Goal: Transaction & Acquisition: Book appointment/travel/reservation

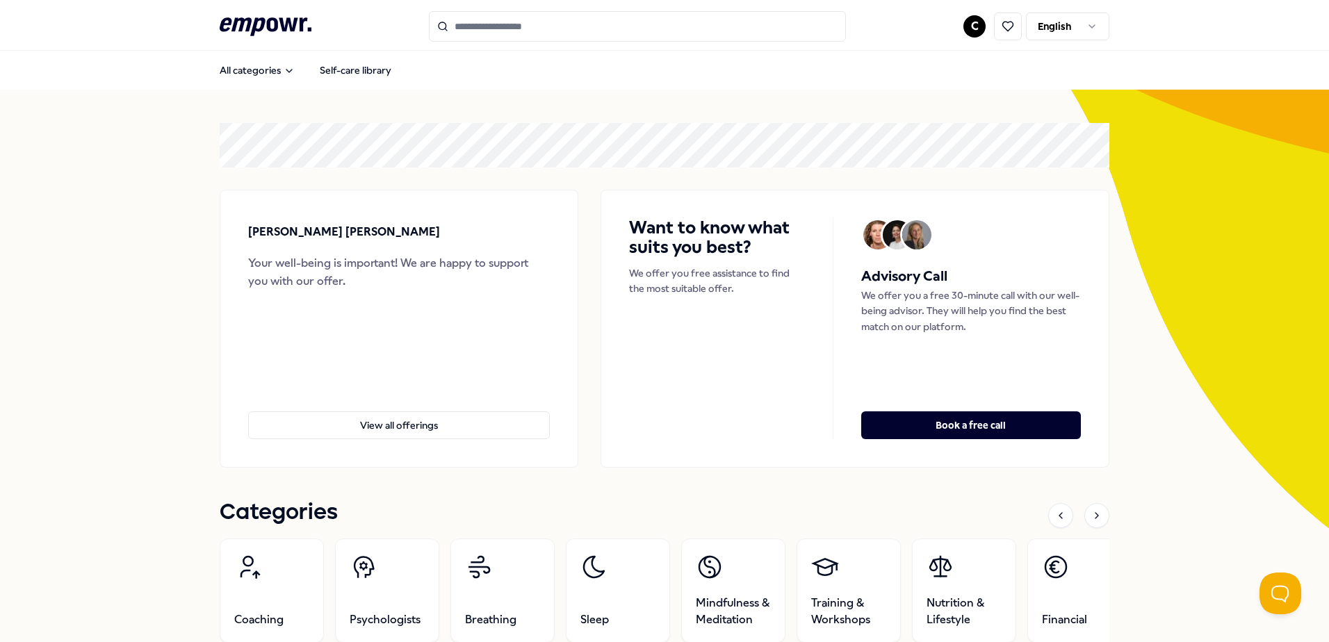
click at [966, 25] on html ".empowr-logo_svg__cls-1{fill:#03032f} C English All categories Self-care librar…" at bounding box center [664, 321] width 1329 height 642
click at [958, 115] on div "Bookings" at bounding box center [970, 112] width 138 height 40
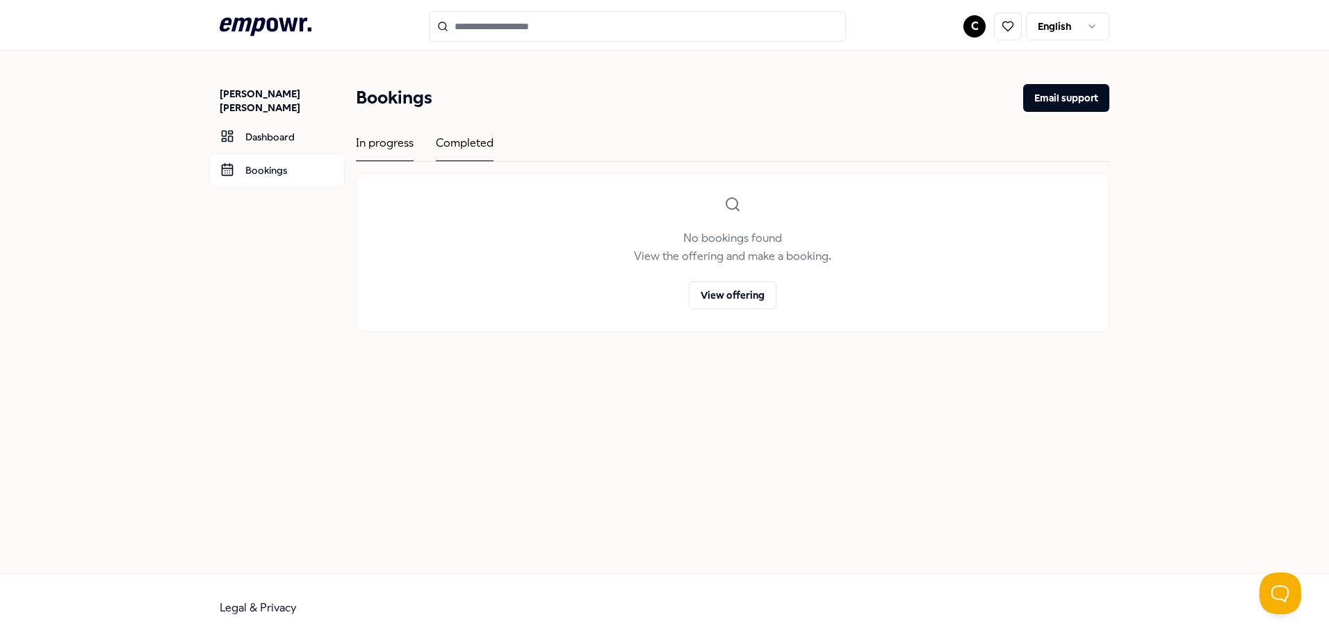
click at [459, 144] on div "Completed" at bounding box center [465, 147] width 58 height 27
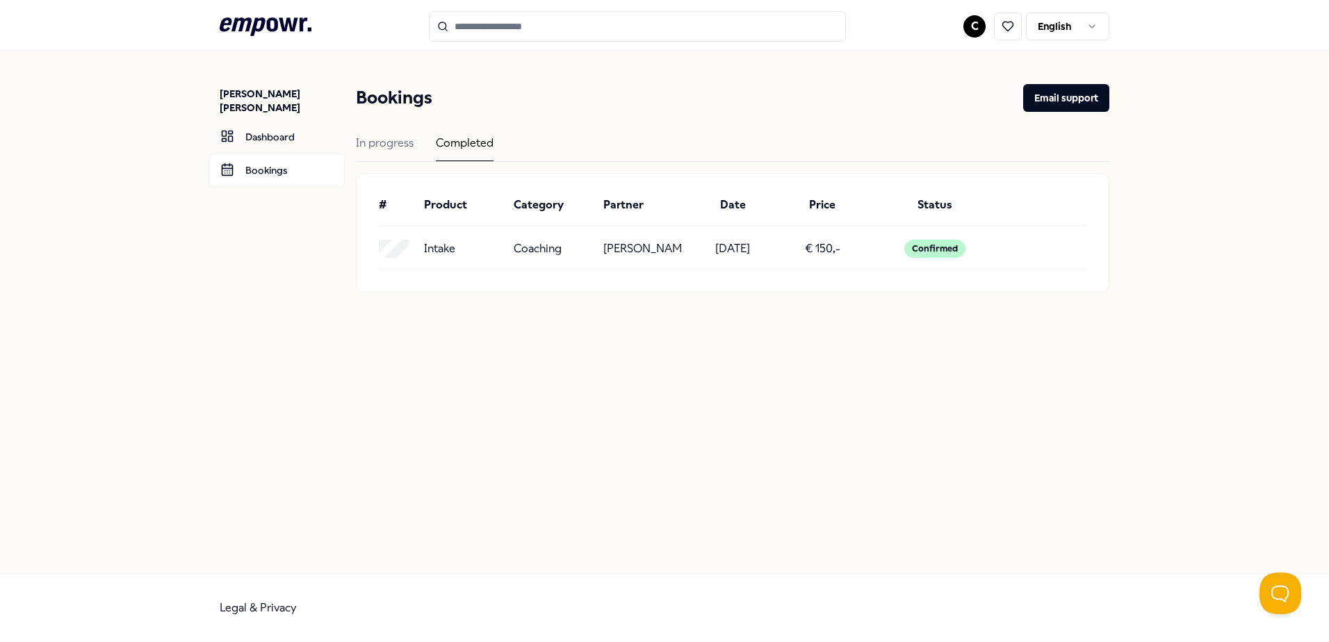
click at [436, 248] on p "Intake" at bounding box center [439, 249] width 31 height 18
click at [567, 250] on div "Coaching" at bounding box center [553, 249] width 79 height 18
click at [386, 141] on div "In progress" at bounding box center [385, 147] width 58 height 27
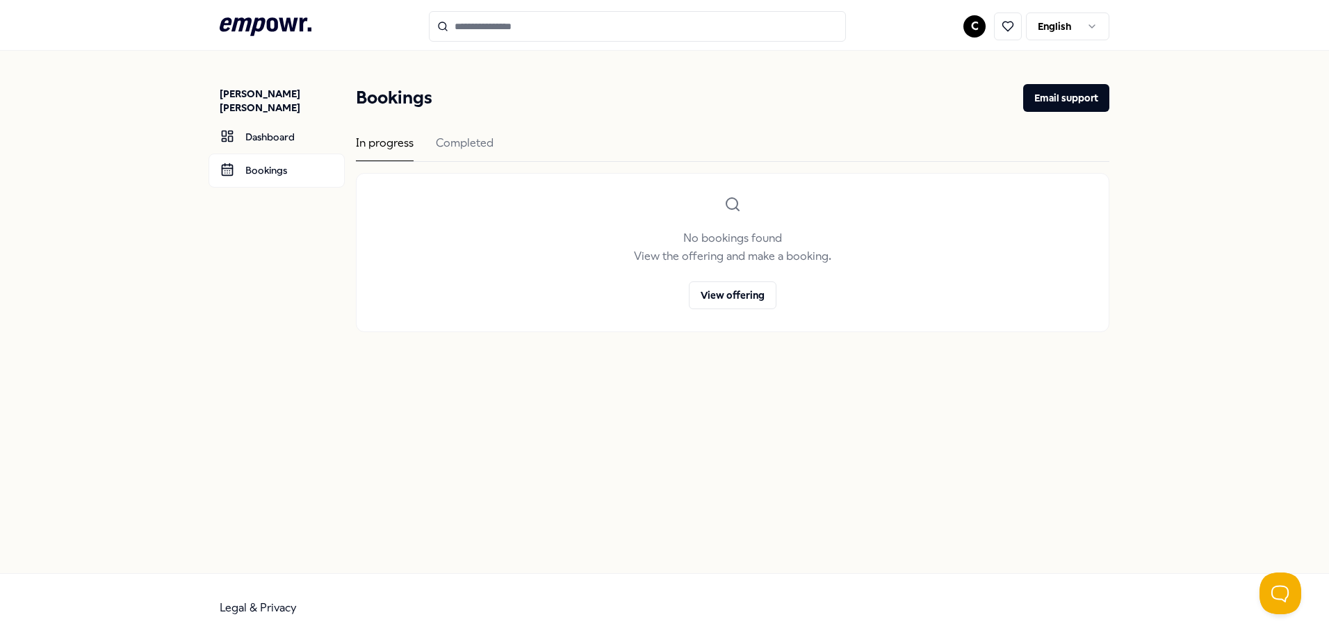
click at [256, 23] on icon at bounding box center [266, 26] width 92 height 18
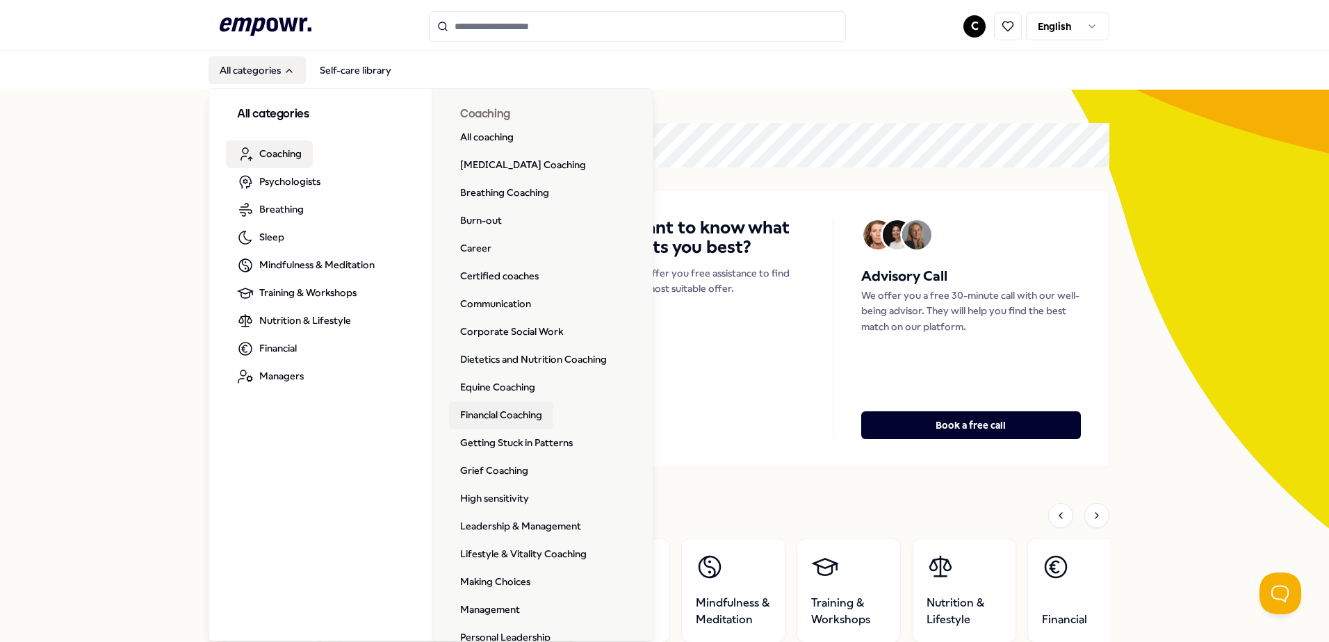
click at [480, 423] on link "Financial Coaching" at bounding box center [501, 416] width 104 height 28
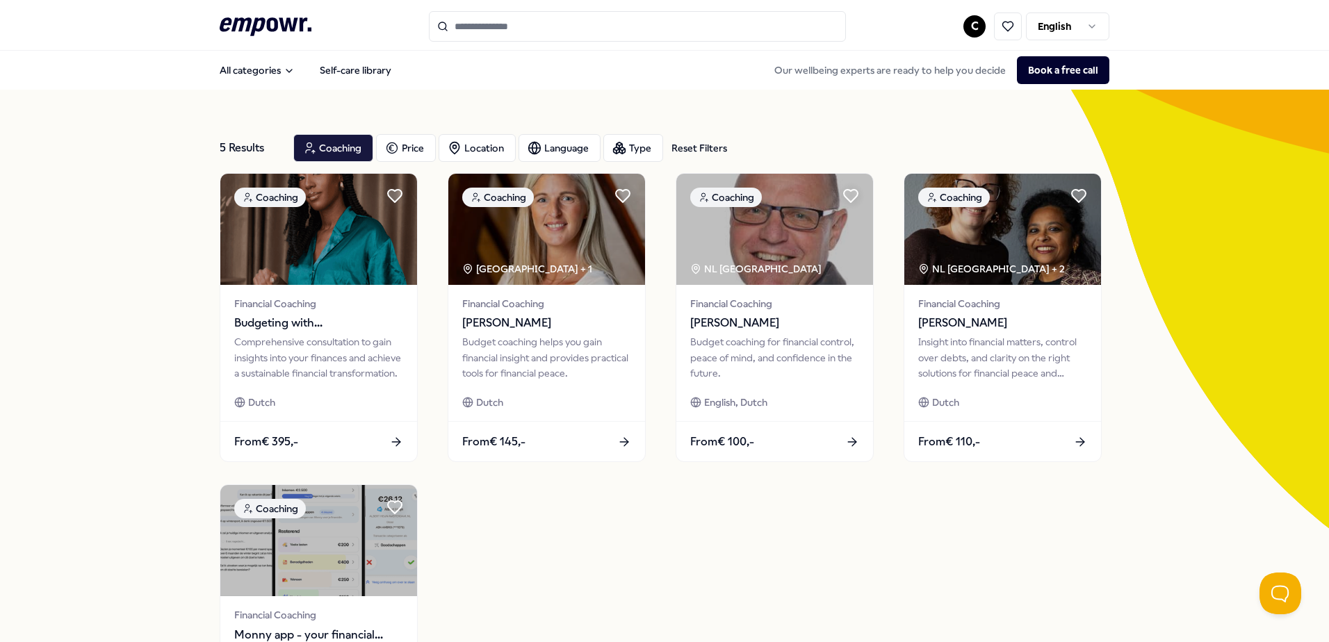
click at [1006, 544] on div "Coaching Financial Coaching Budgeting with [PERSON_NAME]: Consultation Comprehe…" at bounding box center [665, 473] width 890 height 601
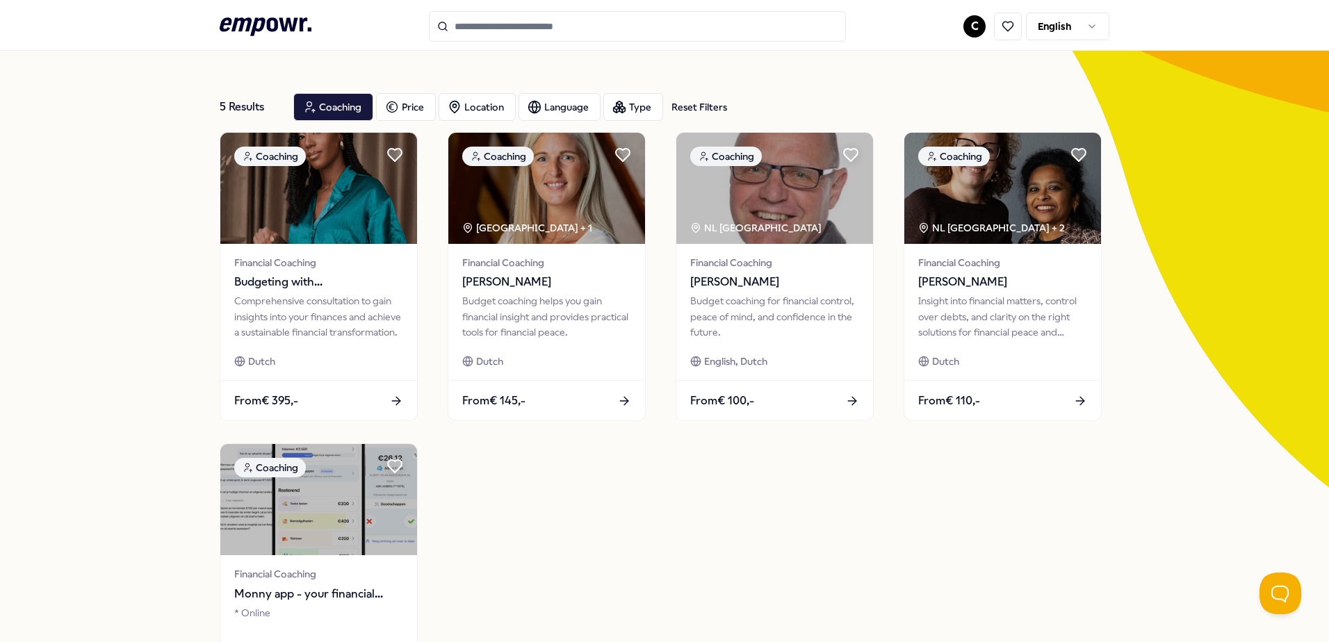
scroll to position [39, 0]
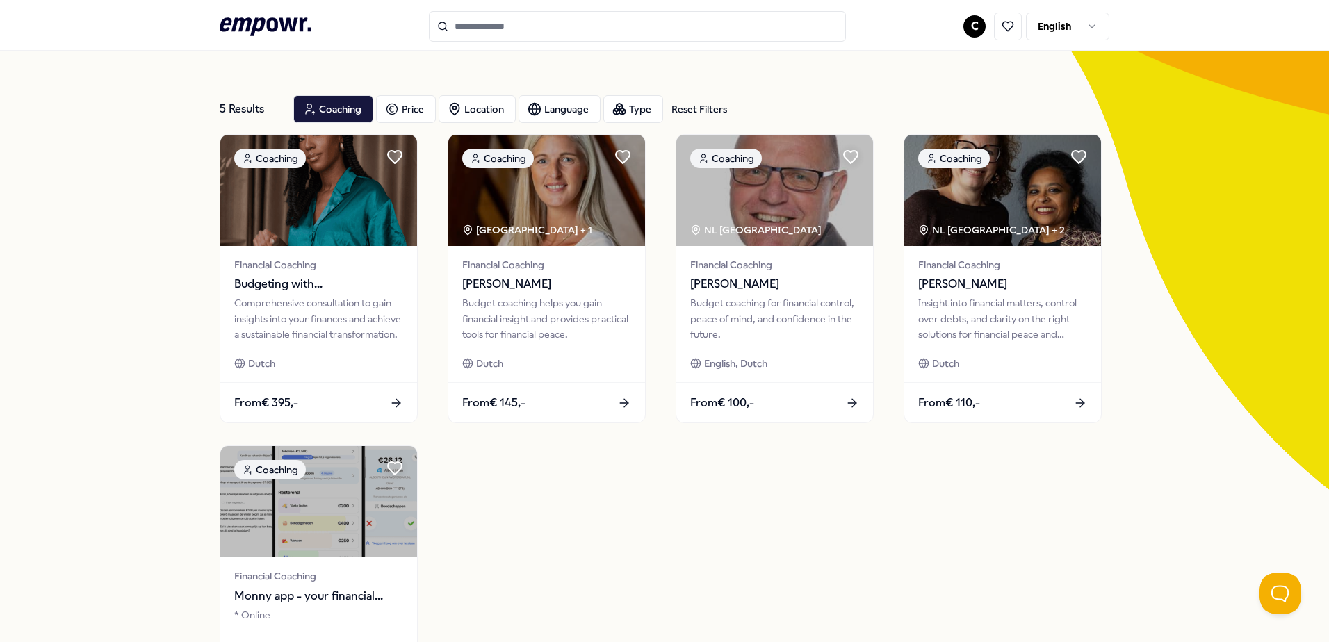
click at [125, 503] on div "5 Results Reset Filters Coaching Price Location Language Type Reset Filters Coa…" at bounding box center [664, 438] width 1329 height 774
click at [799, 282] on span "[PERSON_NAME]" at bounding box center [774, 284] width 174 height 18
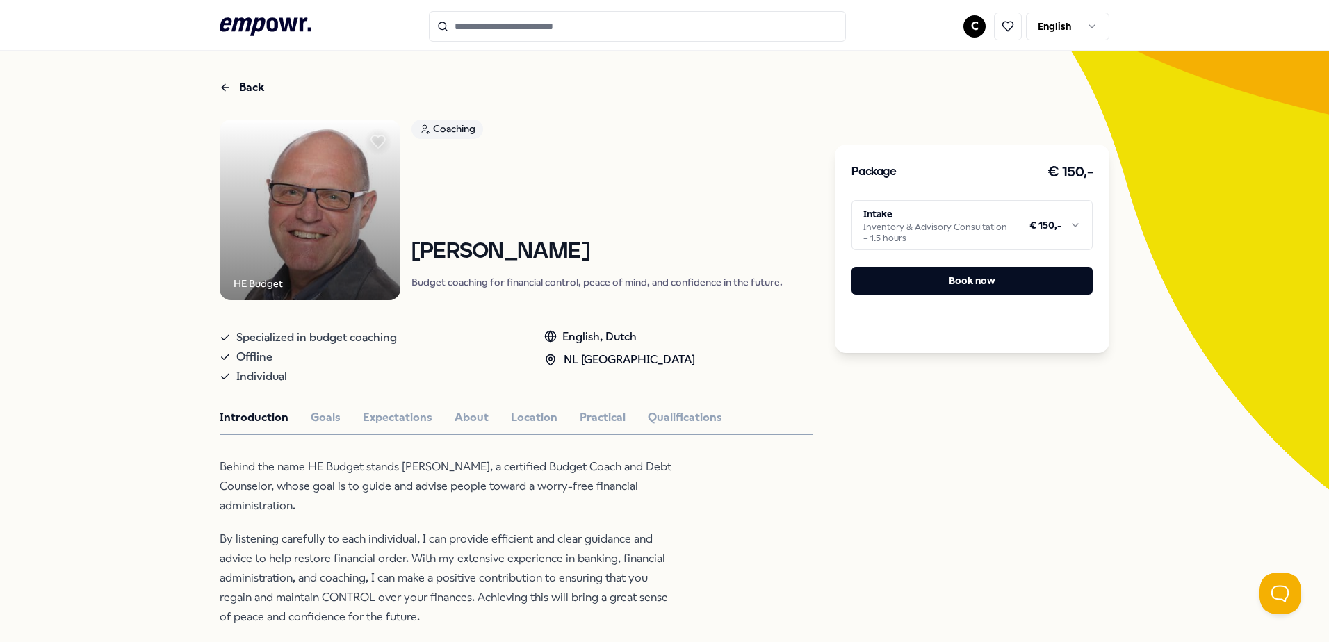
click at [1071, 224] on html ".empowr-logo_svg__cls-1{fill:#03032f} C English All categories Self-care librar…" at bounding box center [664, 321] width 1329 height 642
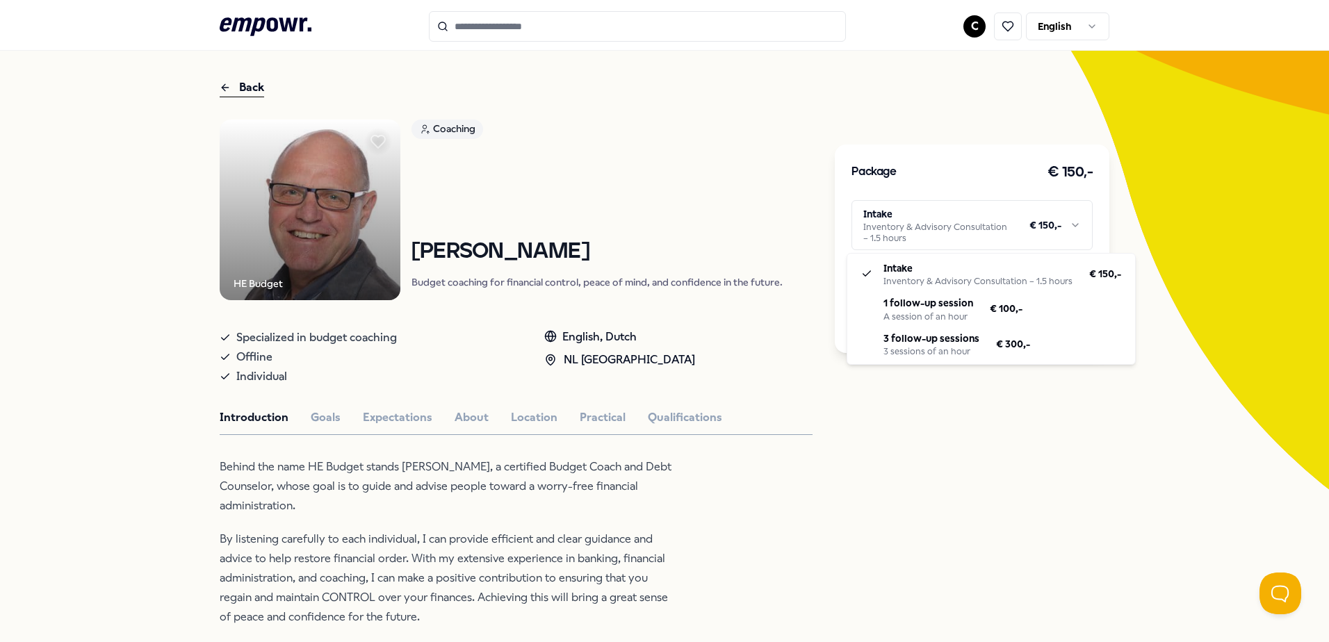
click at [981, 451] on html ".empowr-logo_svg__cls-1{fill:#03032f} C English All categories Self-care librar…" at bounding box center [664, 321] width 1329 height 642
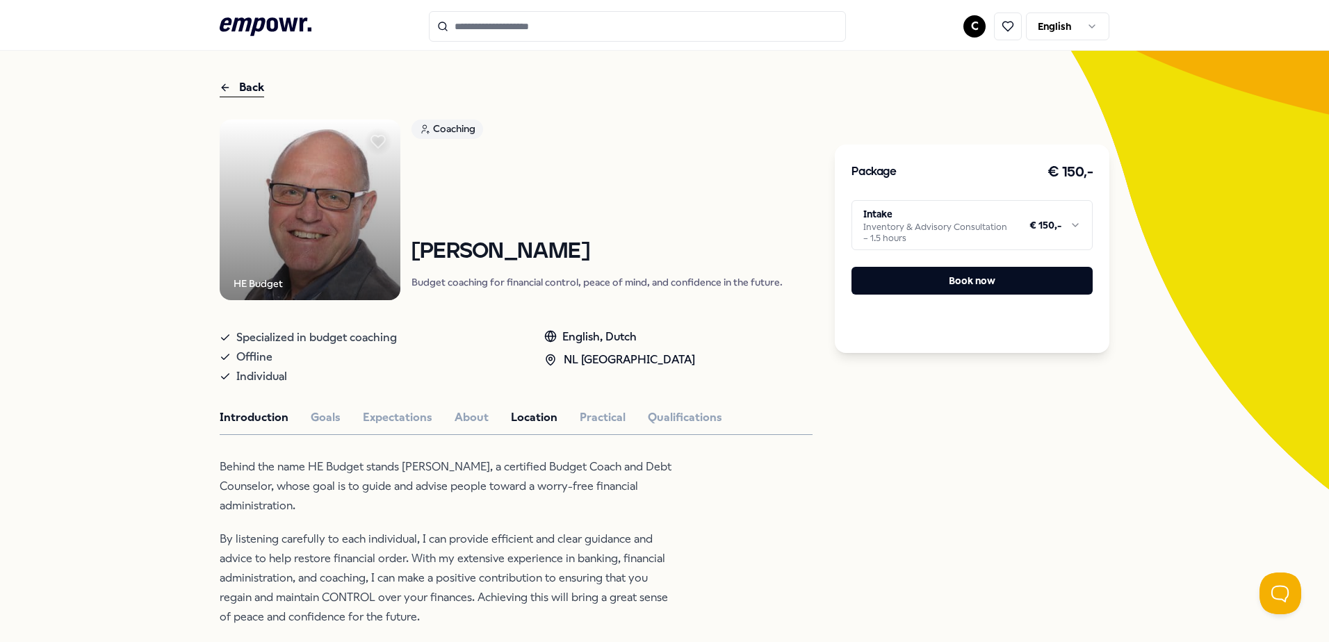
click at [537, 423] on button "Location" at bounding box center [534, 418] width 47 height 18
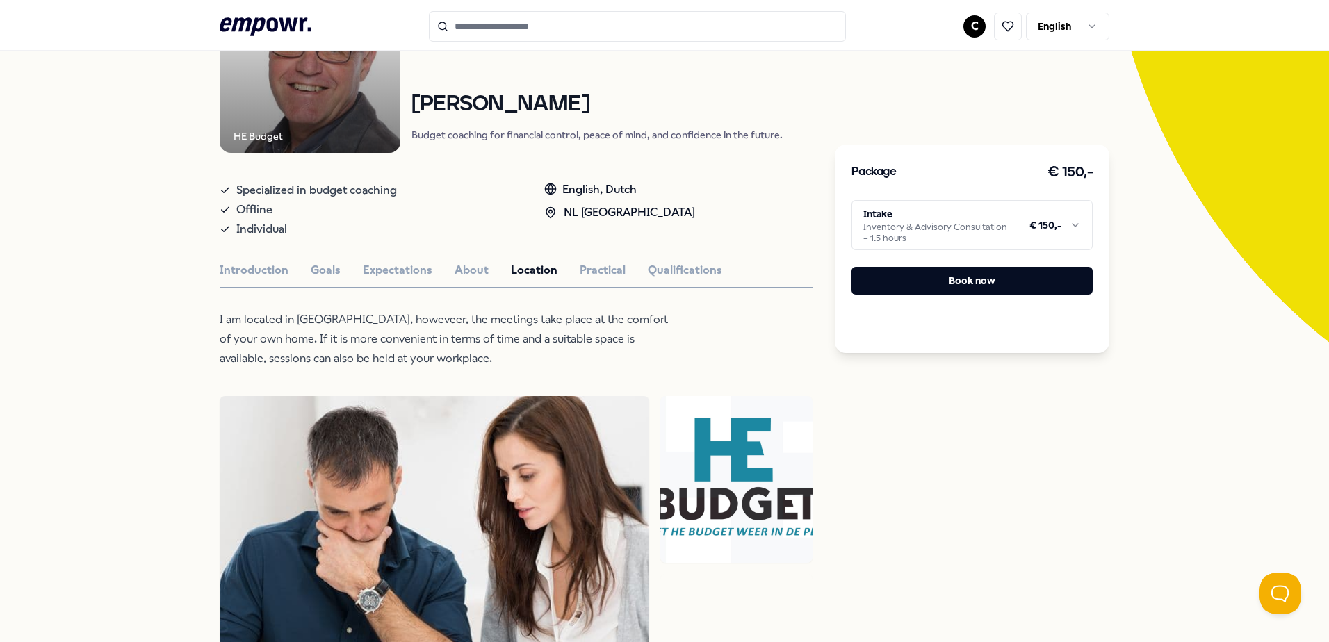
scroll to position [178, 0]
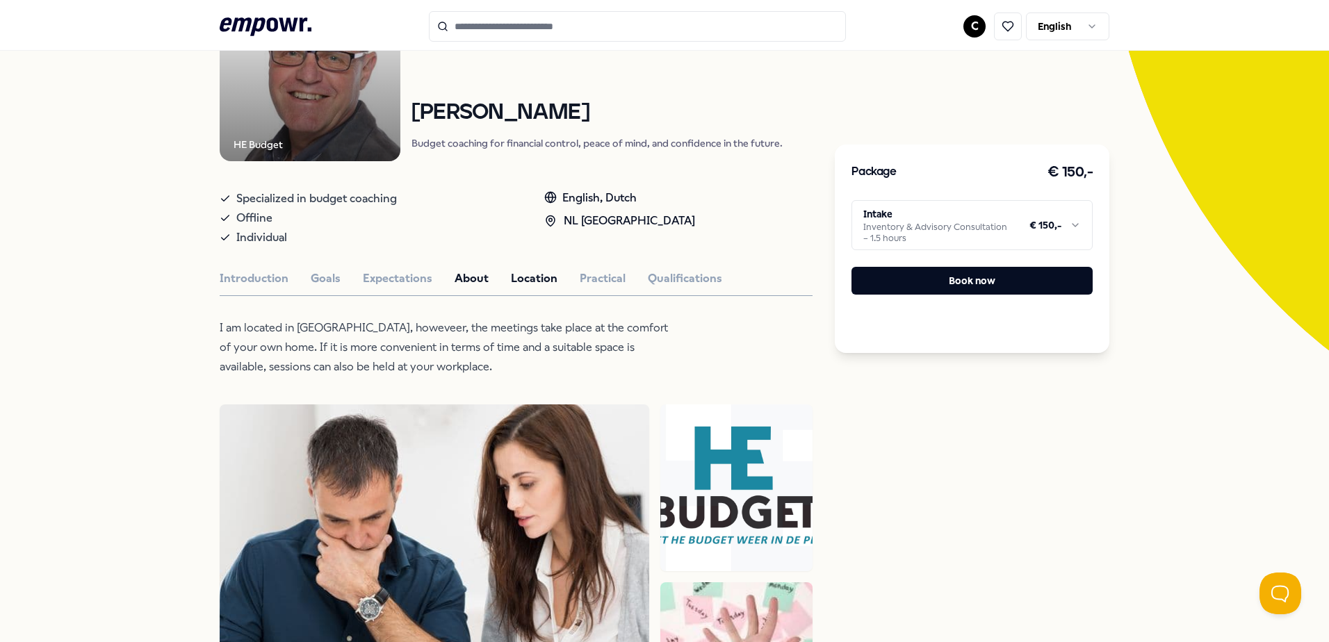
click at [459, 270] on button "About" at bounding box center [472, 279] width 34 height 18
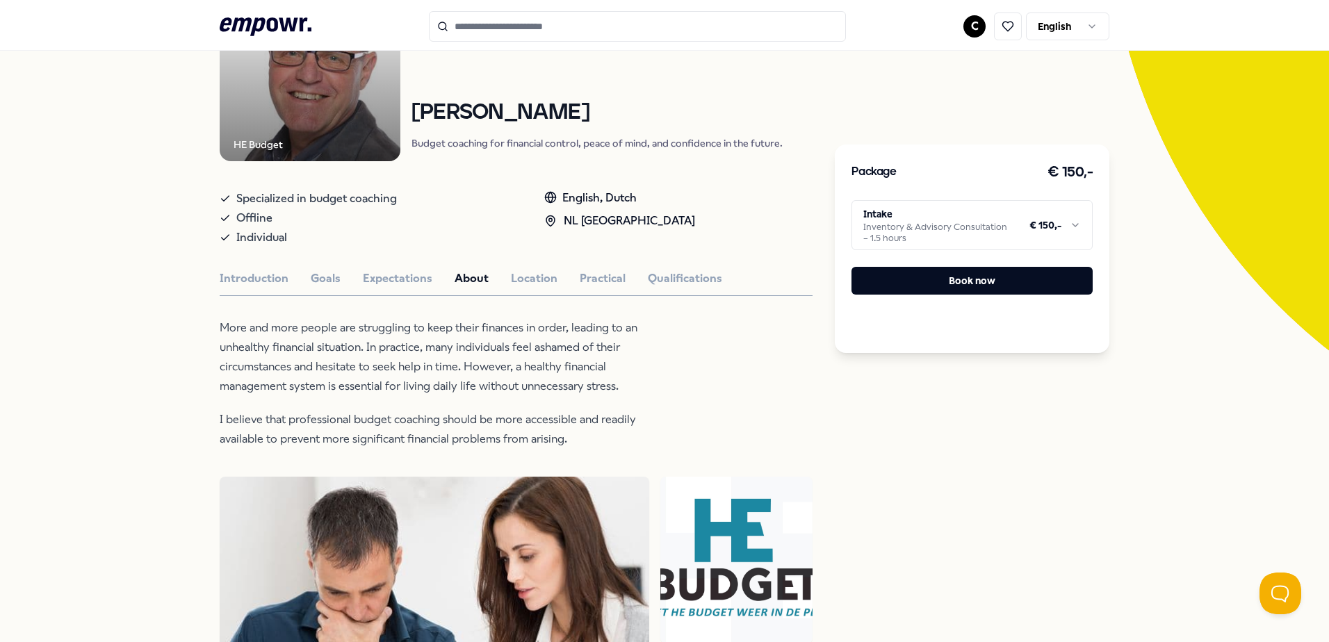
click at [1189, 268] on div "Back HE Budget Coaching [PERSON_NAME] Budget coaching for financial control, pe…" at bounding box center [664, 564] width 1329 height 1305
click at [716, 293] on div "HE Budget Coaching [PERSON_NAME] Budget coaching for financial control, peace o…" at bounding box center [516, 585] width 593 height 1209
